Goal: Transaction & Acquisition: Download file/media

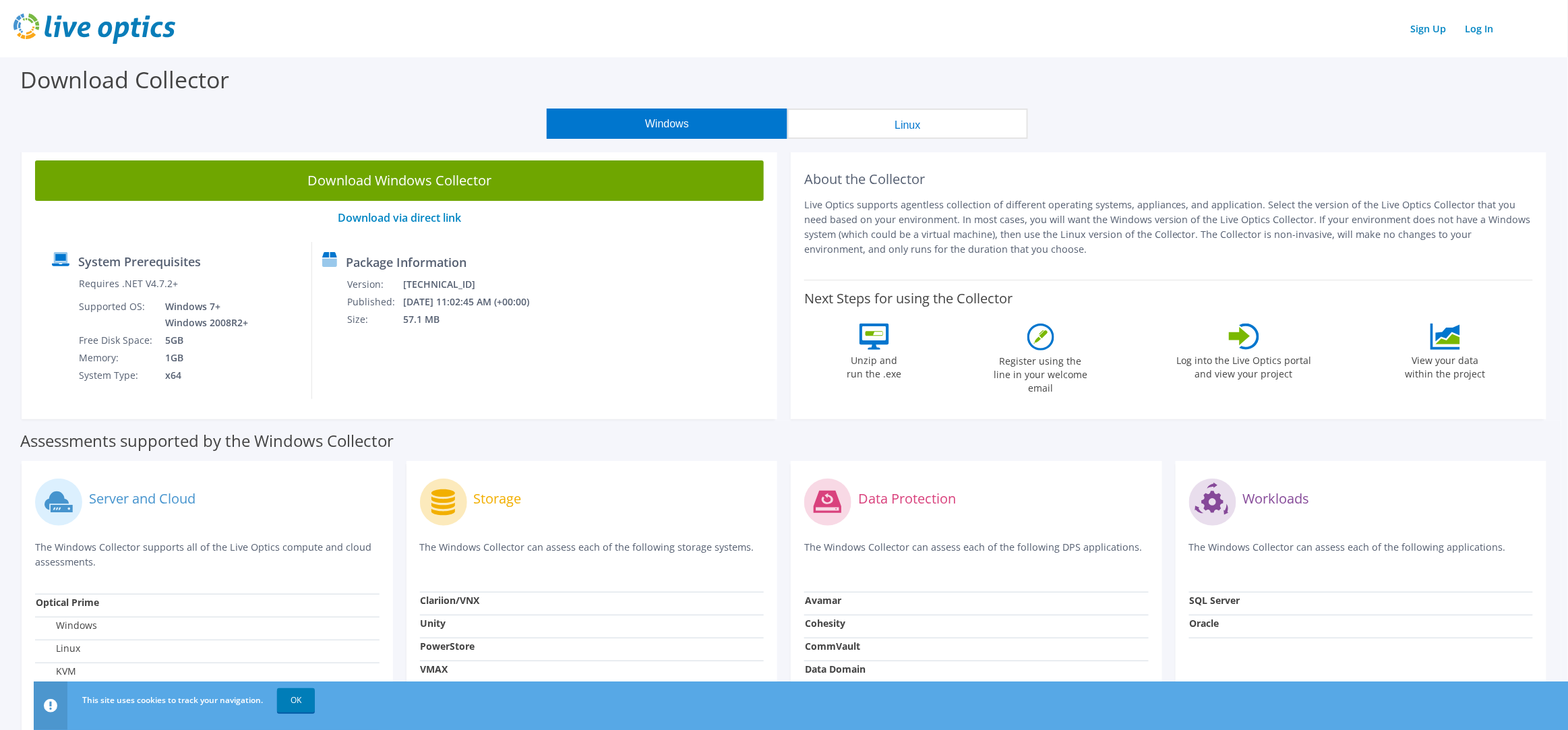
click at [892, 121] on button "Linux" at bounding box center [908, 123] width 241 height 30
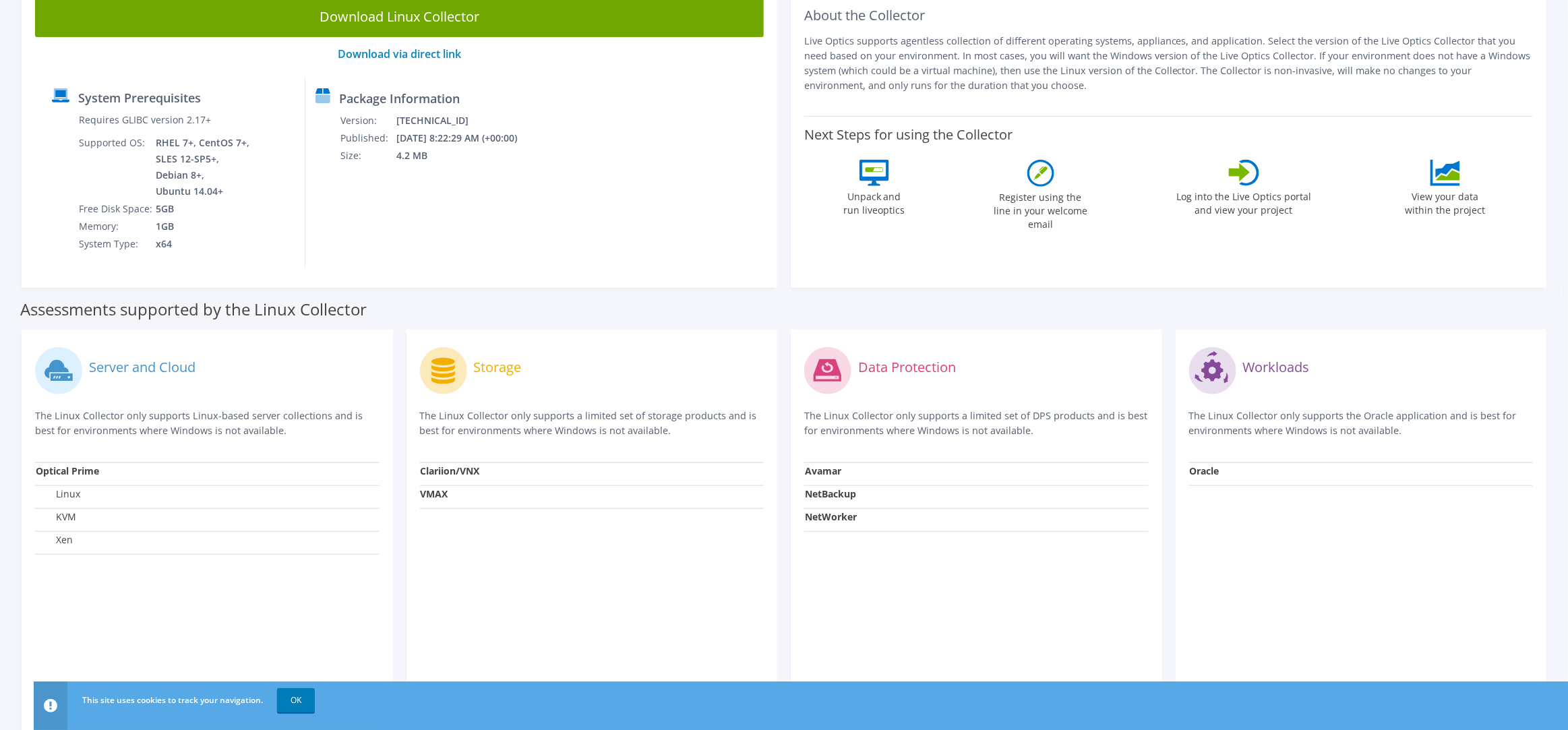
scroll to position [101, 0]
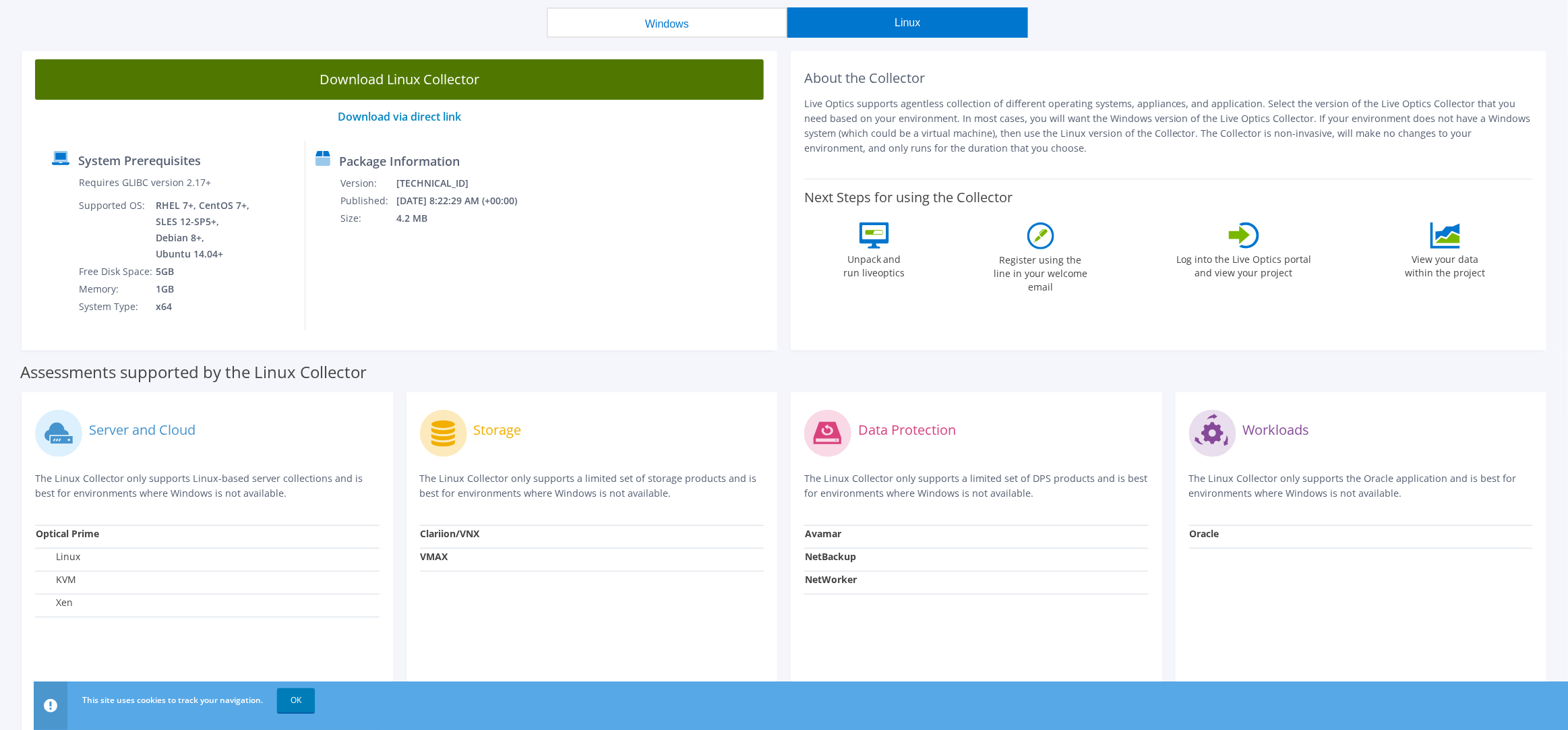
click at [434, 64] on link "Download Linux Collector" at bounding box center [399, 80] width 728 height 40
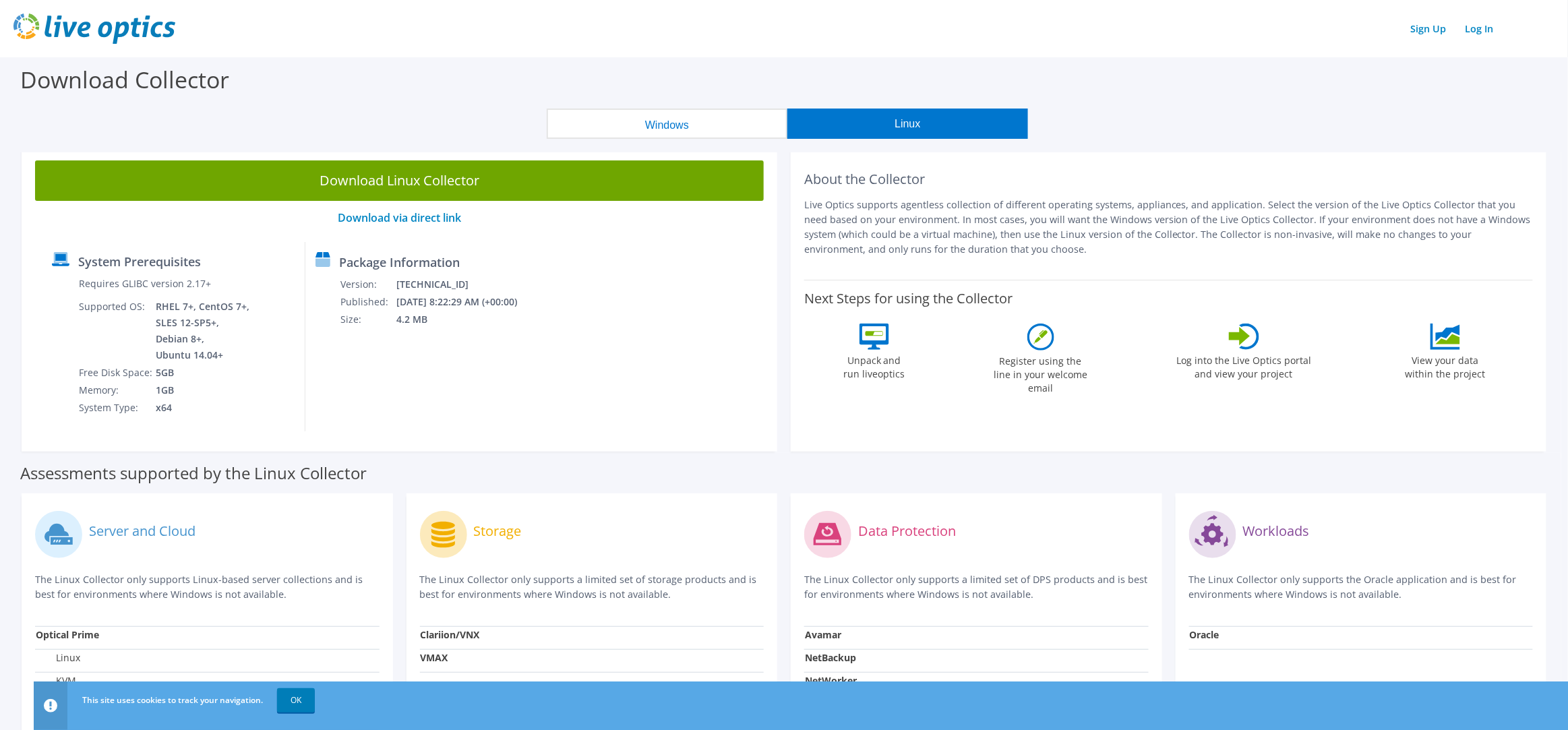
click at [214, 109] on div "Windows Linux" at bounding box center [787, 123] width 1548 height 30
